Goal: Task Accomplishment & Management: Manage account settings

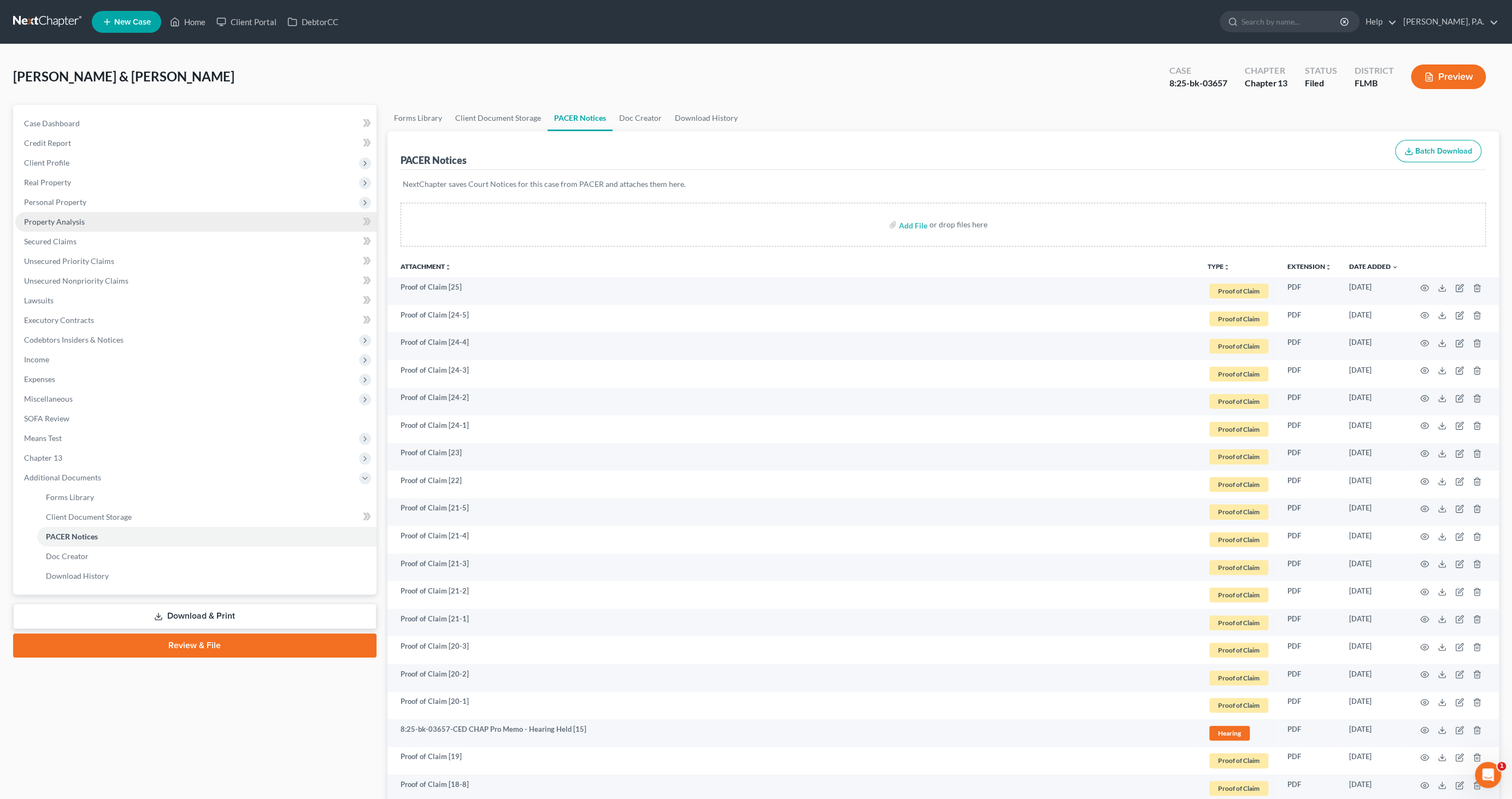
click at [43, 224] on span "Property Analysis" at bounding box center [55, 221] width 61 height 9
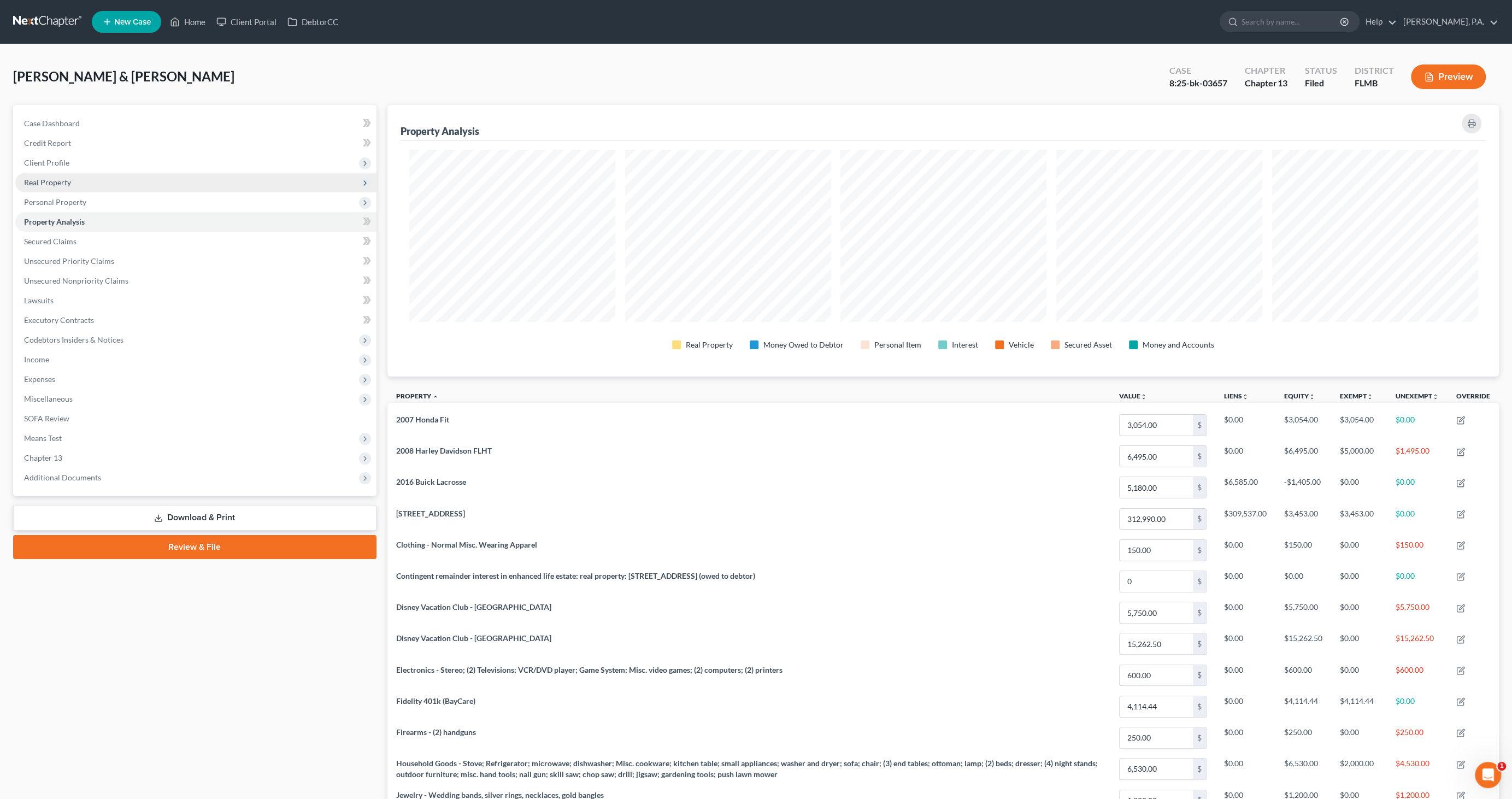
click at [54, 182] on span "Real Property" at bounding box center [48, 182] width 47 height 9
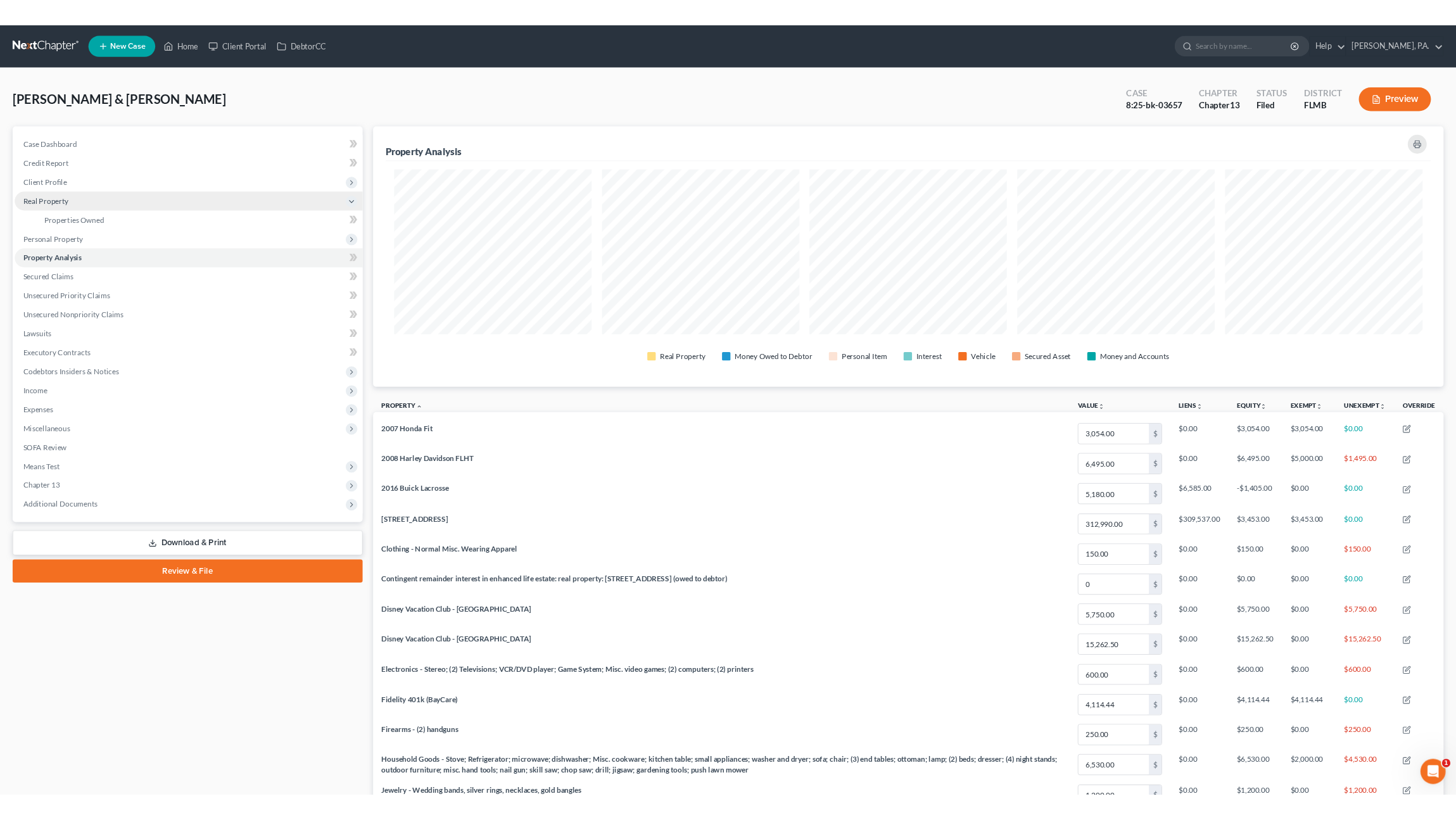
scroll to position [313, 1288]
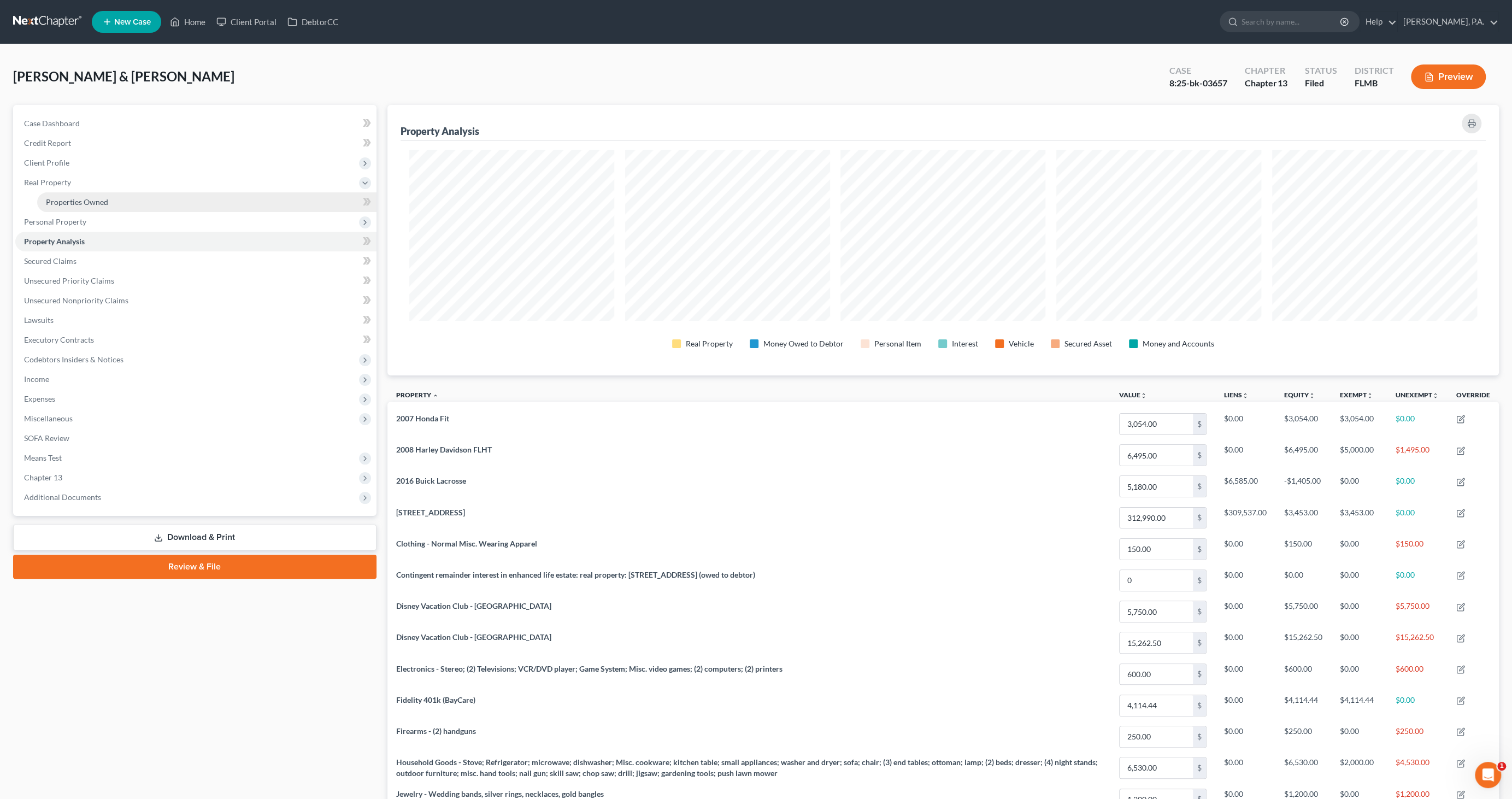
click at [65, 198] on span "Properties Owned" at bounding box center [77, 201] width 62 height 9
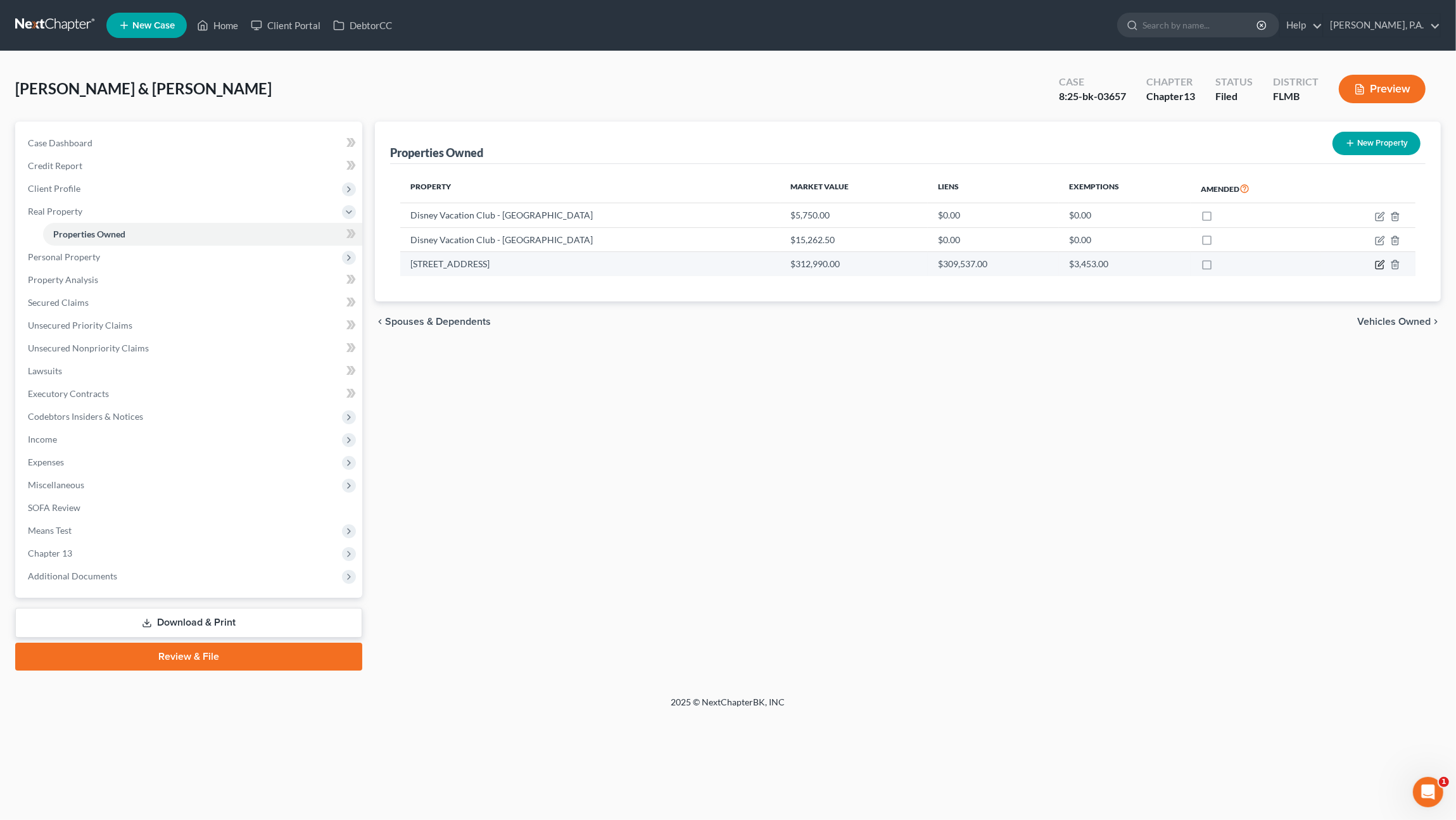
click at [1381, 263] on icon "button" at bounding box center [1380, 265] width 10 height 10
select select "9"
select select "2"
select select "5"
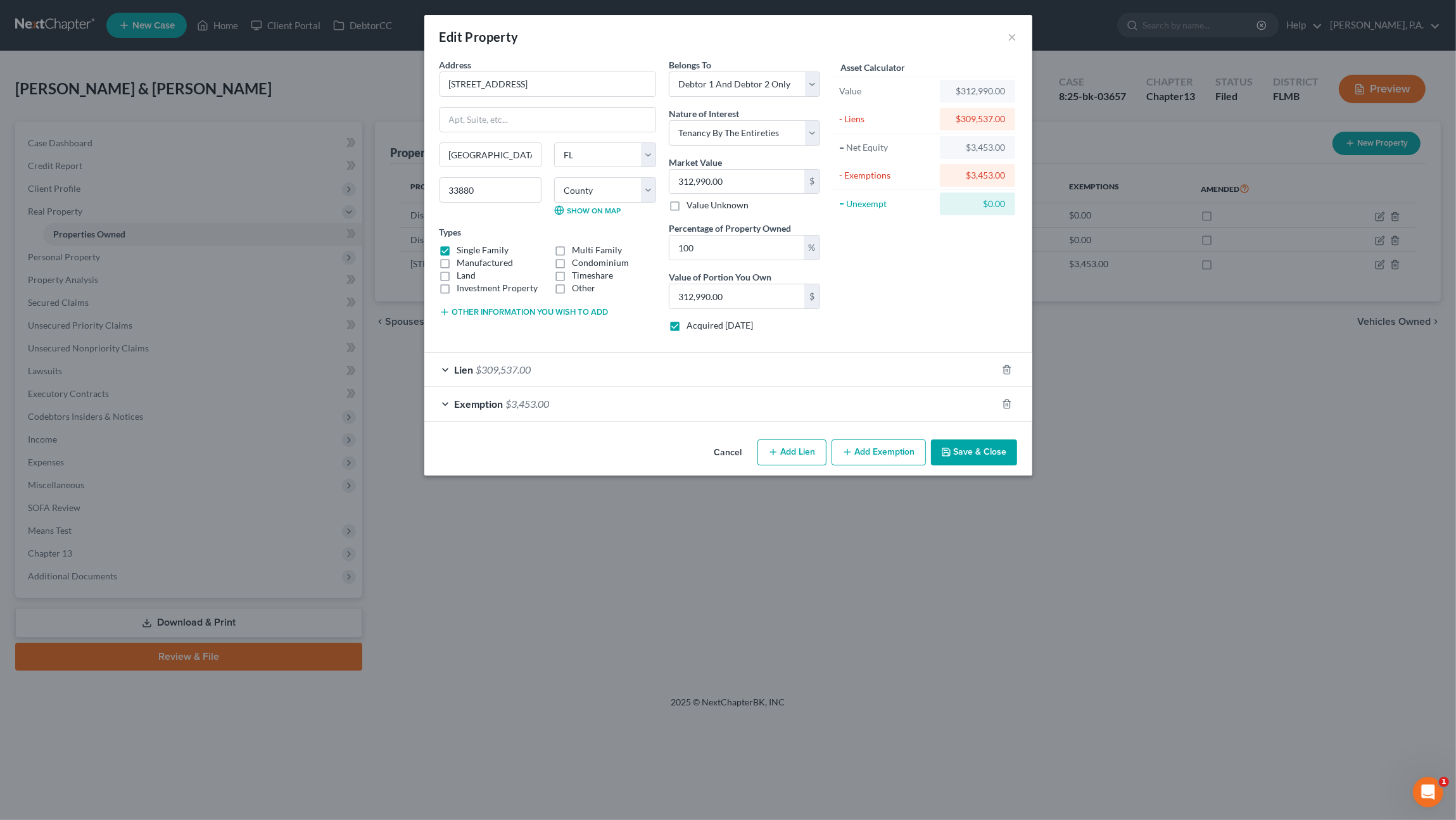
click at [743, 448] on button "Cancel" at bounding box center [728, 453] width 48 height 25
